Goal: Entertainment & Leisure: Consume media (video, audio)

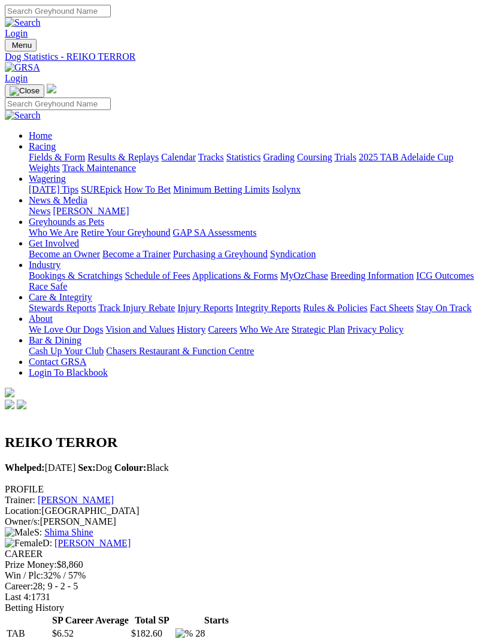
click at [127, 162] on link "Results & Replays" at bounding box center [122, 157] width 71 height 10
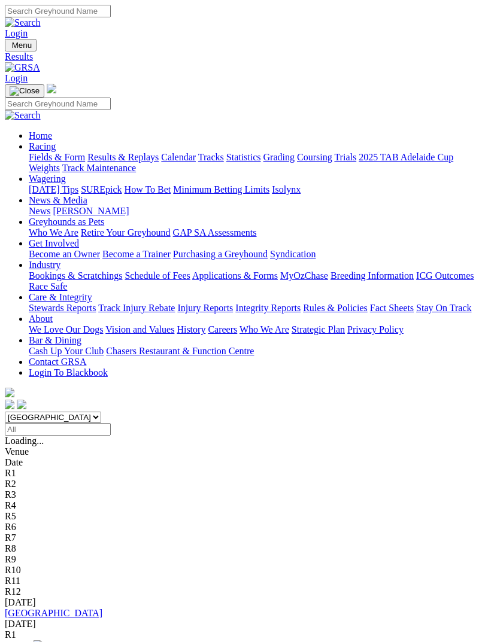
click at [31, 641] on link "2 4 5 7" at bounding box center [18, 646] width 26 height 10
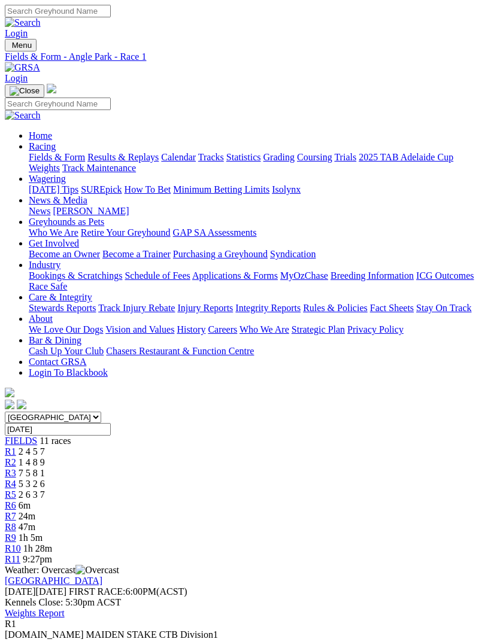
click at [16, 457] on link "R2" at bounding box center [10, 462] width 11 height 10
click at [16, 468] on span "R3" at bounding box center [10, 473] width 11 height 10
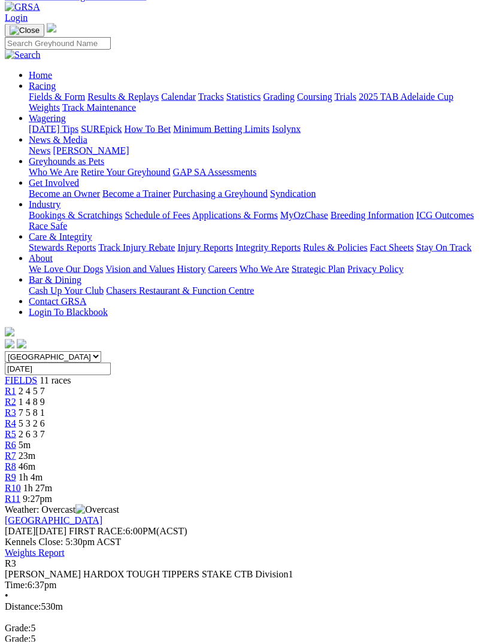
scroll to position [51, 0]
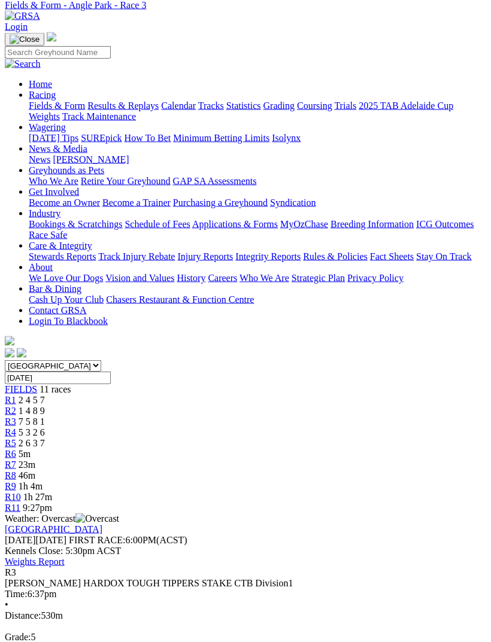
click at [16, 427] on span "R4" at bounding box center [10, 432] width 11 height 10
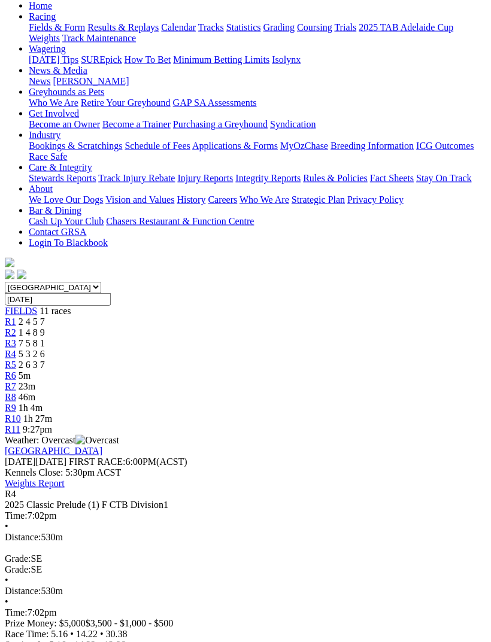
scroll to position [179, 0]
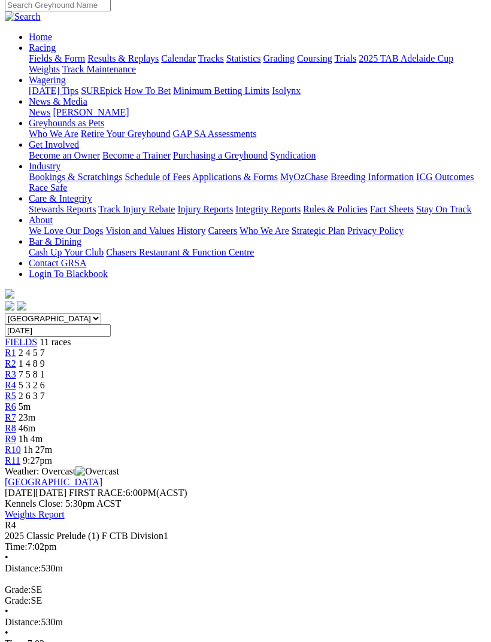
scroll to position [0, 0]
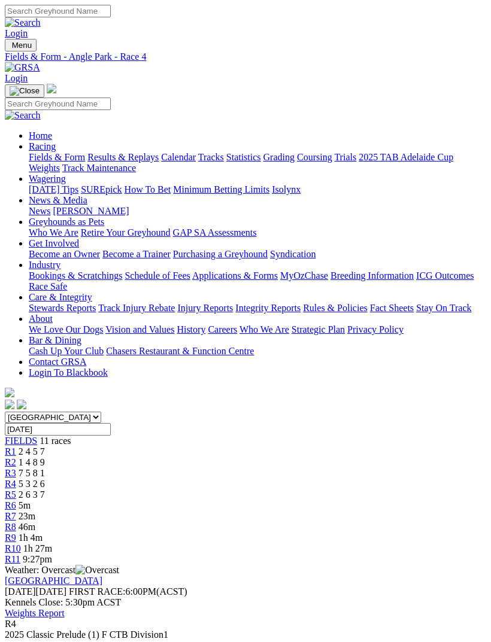
click at [16, 489] on span "R5" at bounding box center [10, 494] width 11 height 10
click at [16, 500] on span "R6" at bounding box center [10, 505] width 11 height 10
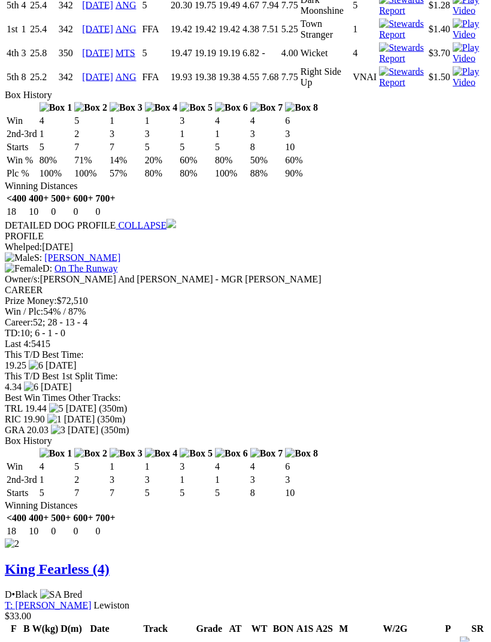
scroll to position [1482, 0]
